Goal: Task Accomplishment & Management: Manage account settings

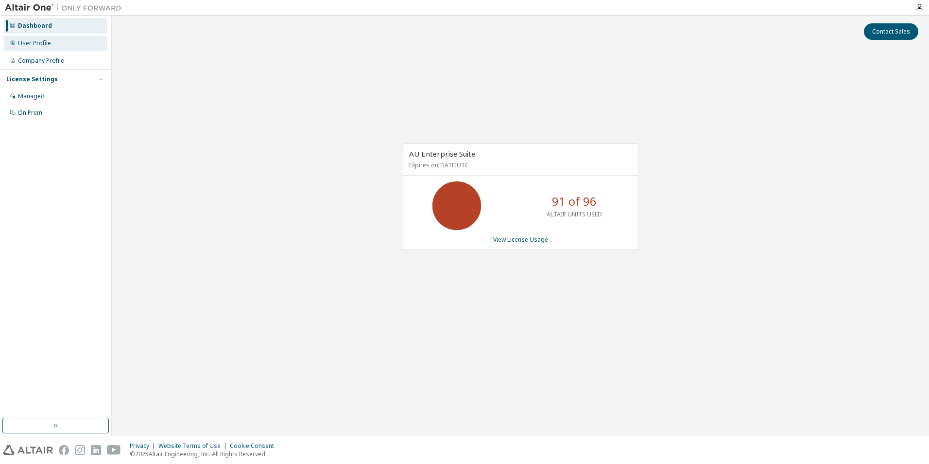
click at [44, 43] on div "User Profile" at bounding box center [34, 43] width 33 height 8
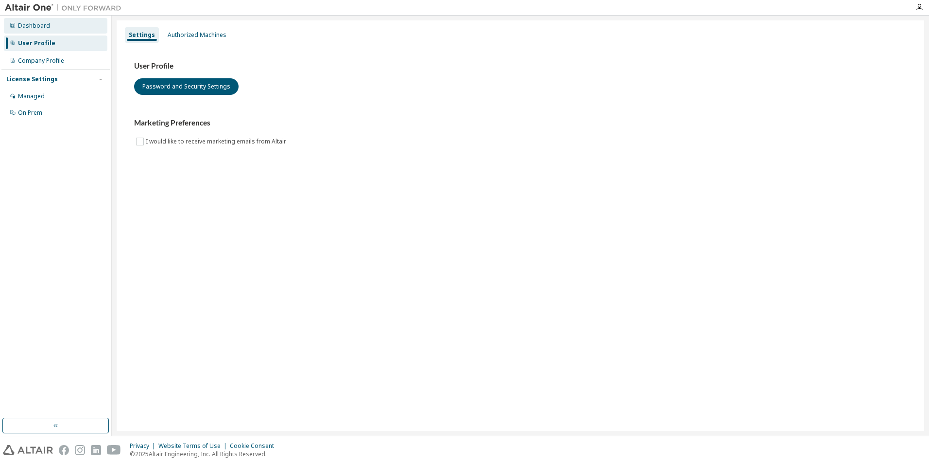
click at [55, 33] on div "Dashboard" at bounding box center [56, 26] width 104 height 16
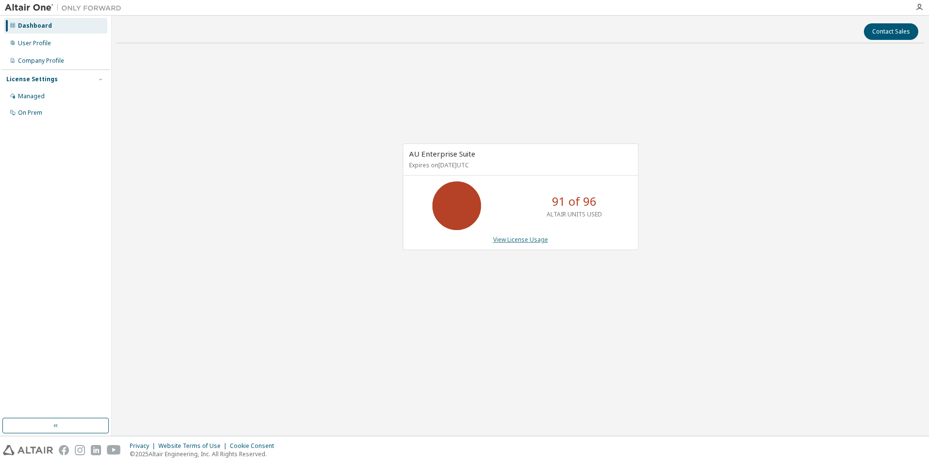
click at [519, 242] on link "View License Usage" at bounding box center [520, 239] width 55 height 8
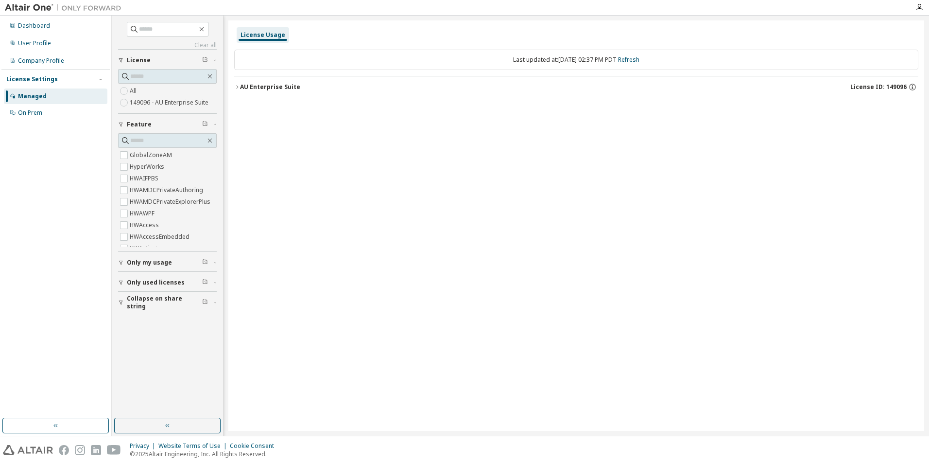
click at [170, 100] on label "149096 - AU Enterprise Suite" at bounding box center [170, 103] width 81 height 12
click at [234, 87] on icon "button" at bounding box center [237, 87] width 6 height 6
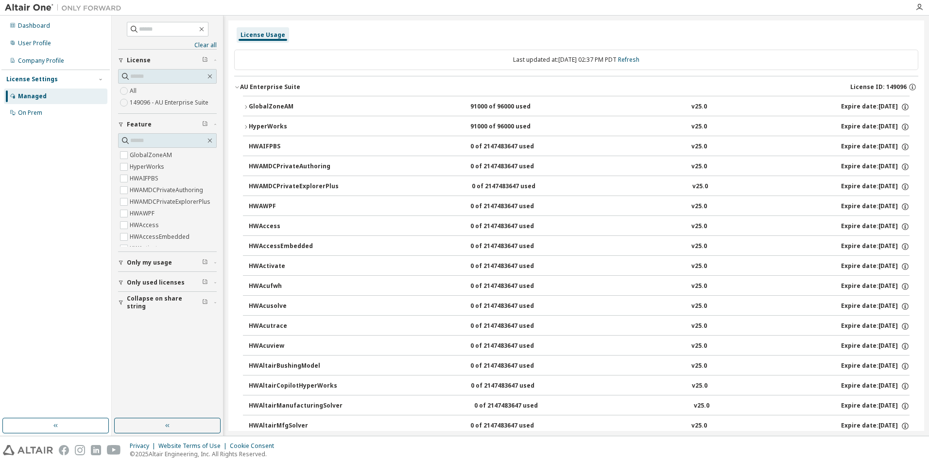
click at [249, 130] on div "HyperWorks" at bounding box center [292, 126] width 87 height 9
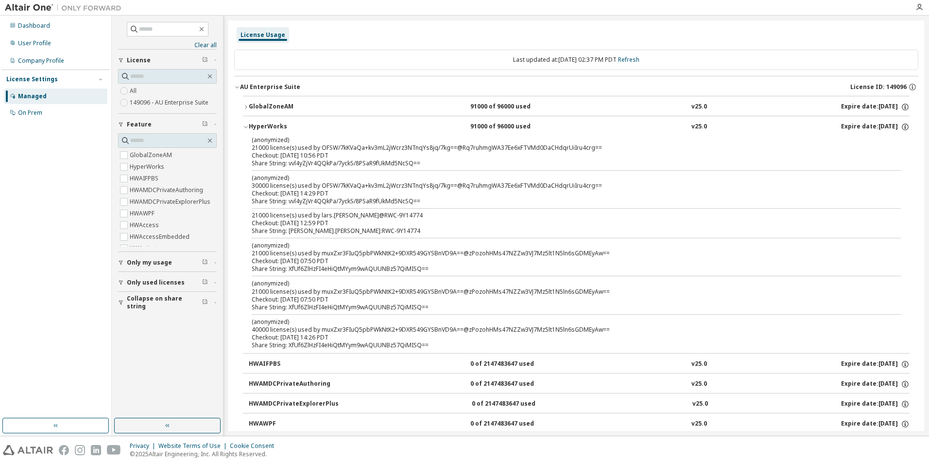
click at [246, 112] on button "GlobalZoneAM 91000 of 96000 used v25.0 Expire date: 2025-11-30" at bounding box center [576, 106] width 667 height 21
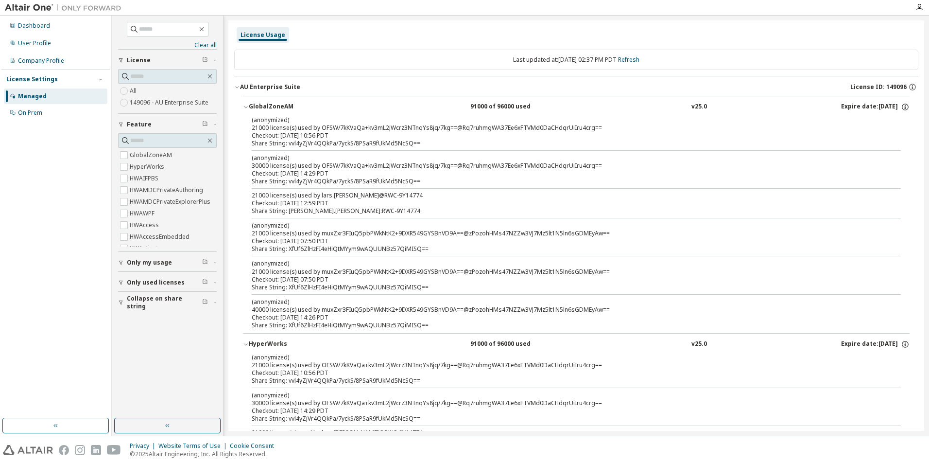
click at [246, 112] on button "GlobalZoneAM 91000 of 96000 used v25.0 Expire date: 2025-11-30" at bounding box center [576, 106] width 667 height 21
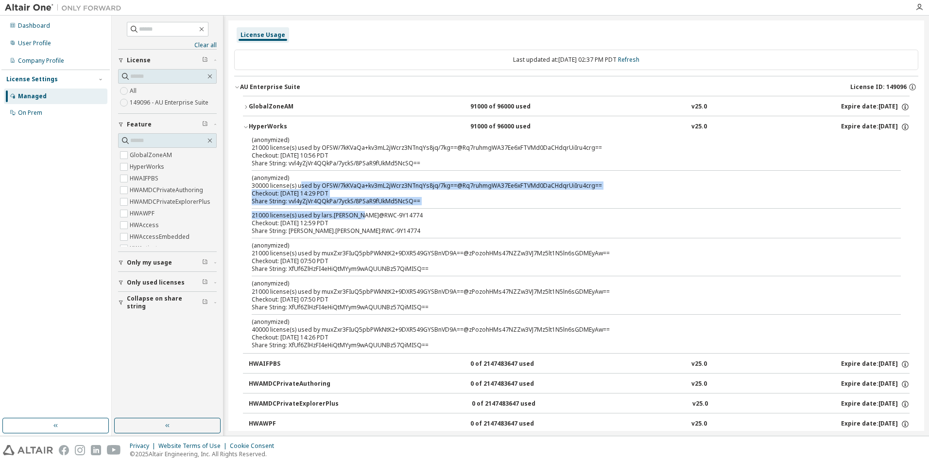
drag, startPoint x: 301, startPoint y: 186, endPoint x: 364, endPoint y: 214, distance: 69.0
click at [364, 214] on div "(anonymized) 21000 license(s) used by OFSW/7kKVaQa+kv3mL2jWcrz3NTnqYs8jq/7kg==@…" at bounding box center [576, 244] width 667 height 217
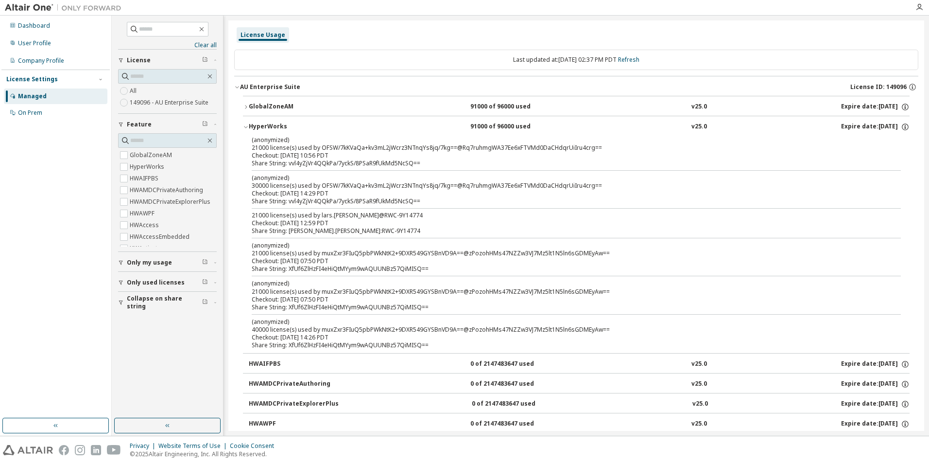
click at [359, 329] on div "(anonymized) 40000 license(s) used by muxZxr3FIuQ5pbPWkNtK2+9DXR549GYSBnVD9A==@…" at bounding box center [565, 325] width 626 height 16
click at [340, 303] on div "Share String: XfUf6ZlHzFI4eHiQtMYym9wAQUUNBz57QiMISQ==" at bounding box center [565, 307] width 626 height 8
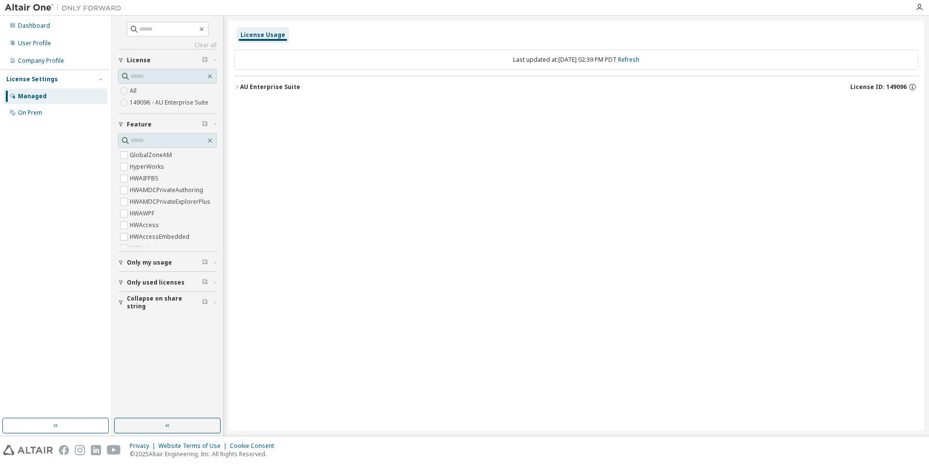
click at [245, 92] on button "AU Enterprise Suite License ID: 149096" at bounding box center [576, 86] width 684 height 21
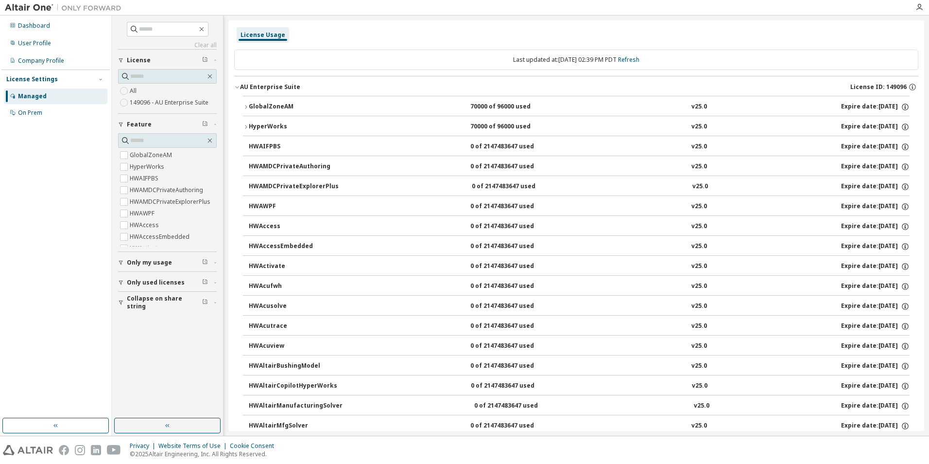
click at [255, 130] on div "HyperWorks" at bounding box center [292, 126] width 87 height 9
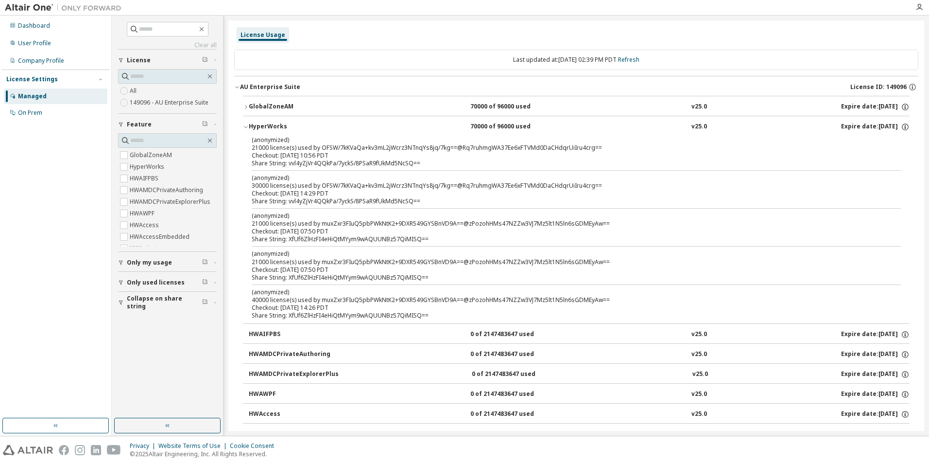
click at [404, 178] on p "(anonymized)" at bounding box center [565, 178] width 626 height 8
click at [400, 166] on div "Share String: vvl4yZjVr4QQkPa/7yckS/8PSaR9fUkMd5NcSQ==" at bounding box center [565, 163] width 626 height 8
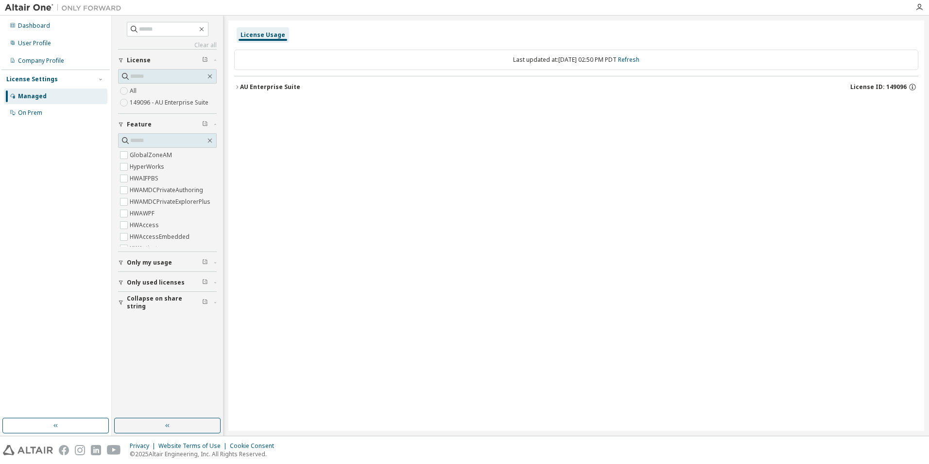
click at [168, 106] on label "149096 - AU Enterprise Suite" at bounding box center [170, 103] width 81 height 12
click at [237, 90] on button "AU Enterprise Suite License ID: 149096" at bounding box center [576, 86] width 684 height 21
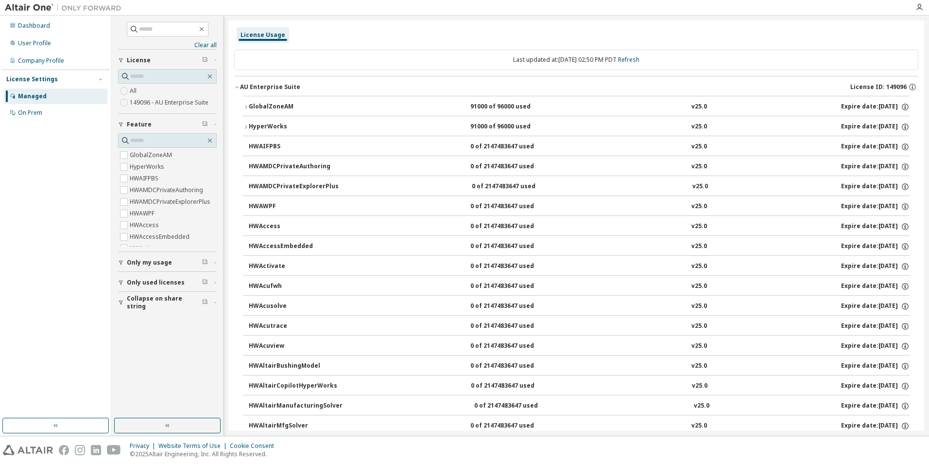
click at [247, 128] on icon "button" at bounding box center [246, 127] width 6 height 6
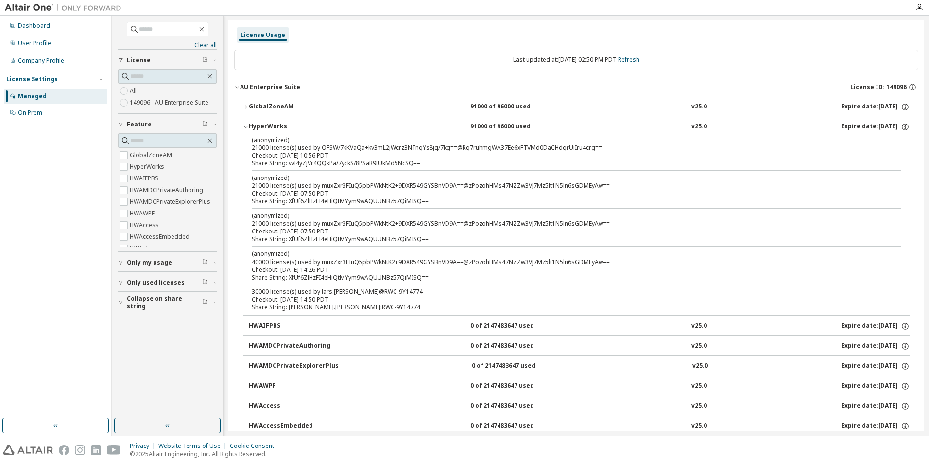
click at [167, 281] on span "Only used licenses" at bounding box center [156, 283] width 58 height 8
click at [160, 266] on button "Only my usage" at bounding box center [167, 262] width 99 height 21
click at [155, 308] on span "Only used licenses" at bounding box center [156, 311] width 58 height 8
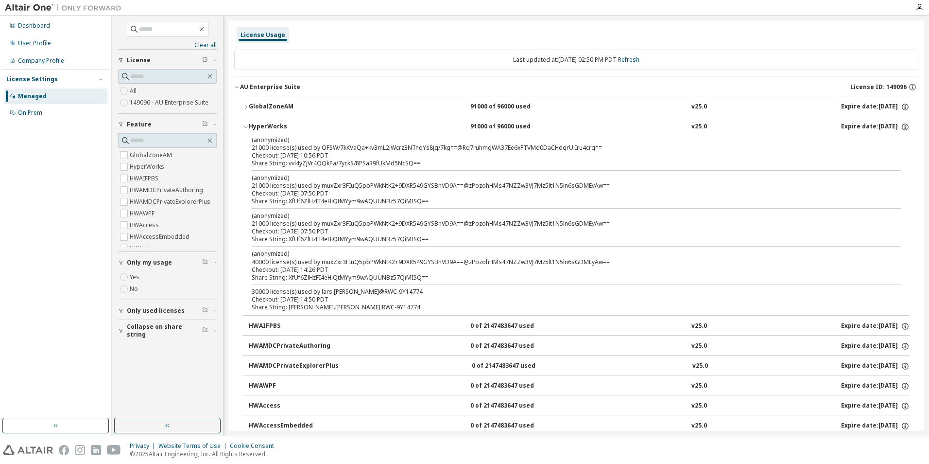
click at [153, 259] on span "Only my usage" at bounding box center [149, 263] width 45 height 8
click at [65, 67] on div "Company Profile" at bounding box center [56, 61] width 104 height 16
